Goal: Register for event/course

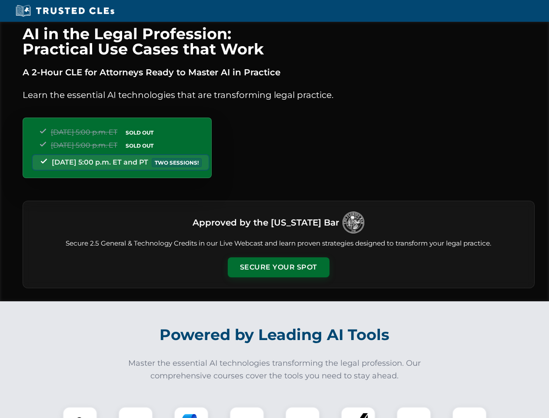
click at [278, 267] on button "Secure Your Spot" at bounding box center [279, 267] width 102 height 20
click at [80, 412] on img at bounding box center [79, 423] width 25 height 25
